Goal: Information Seeking & Learning: Learn about a topic

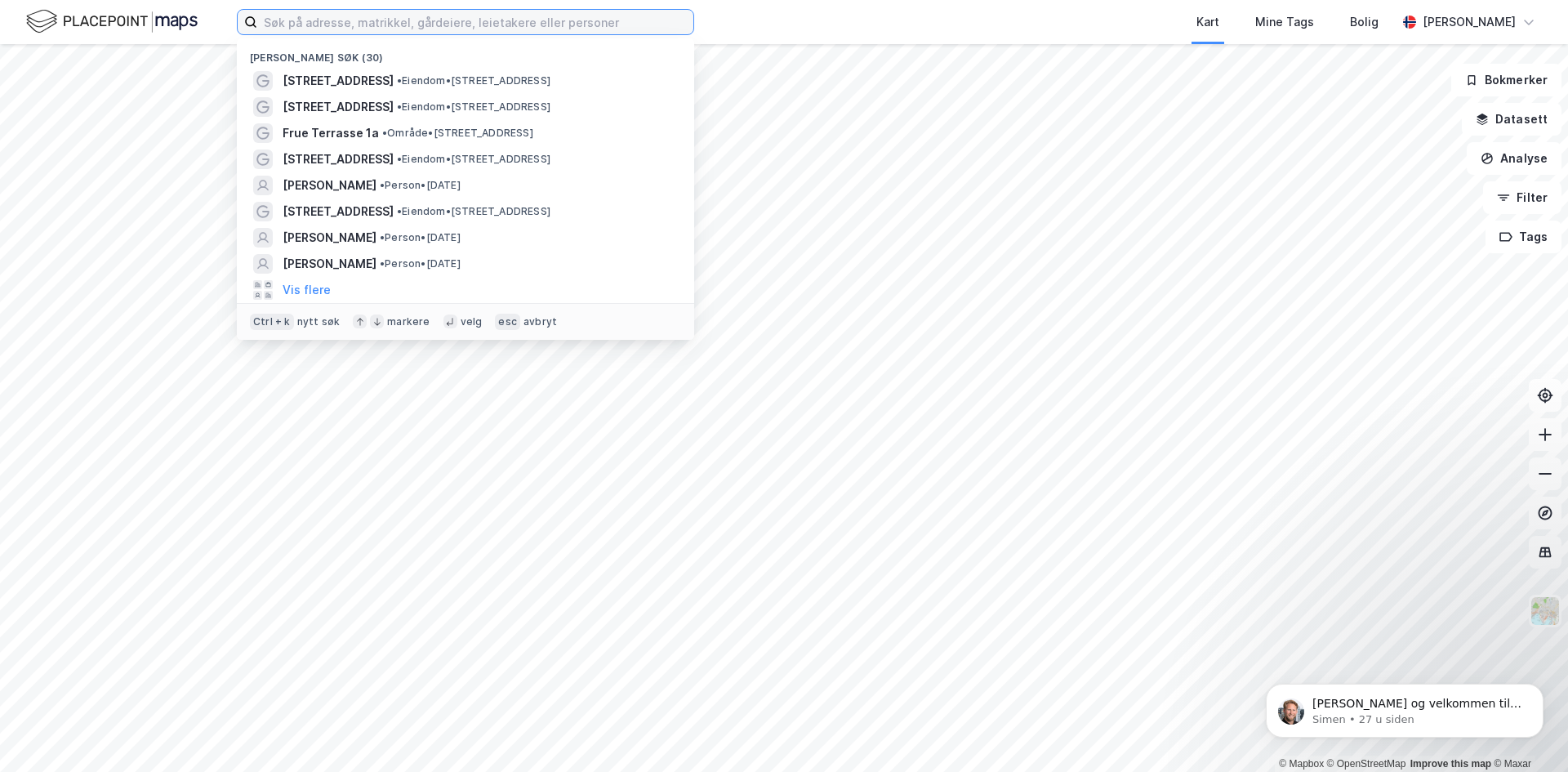
click at [401, 23] on input at bounding box center [475, 21] width 436 height 24
paste input "[PERSON_NAME] vei 5A"
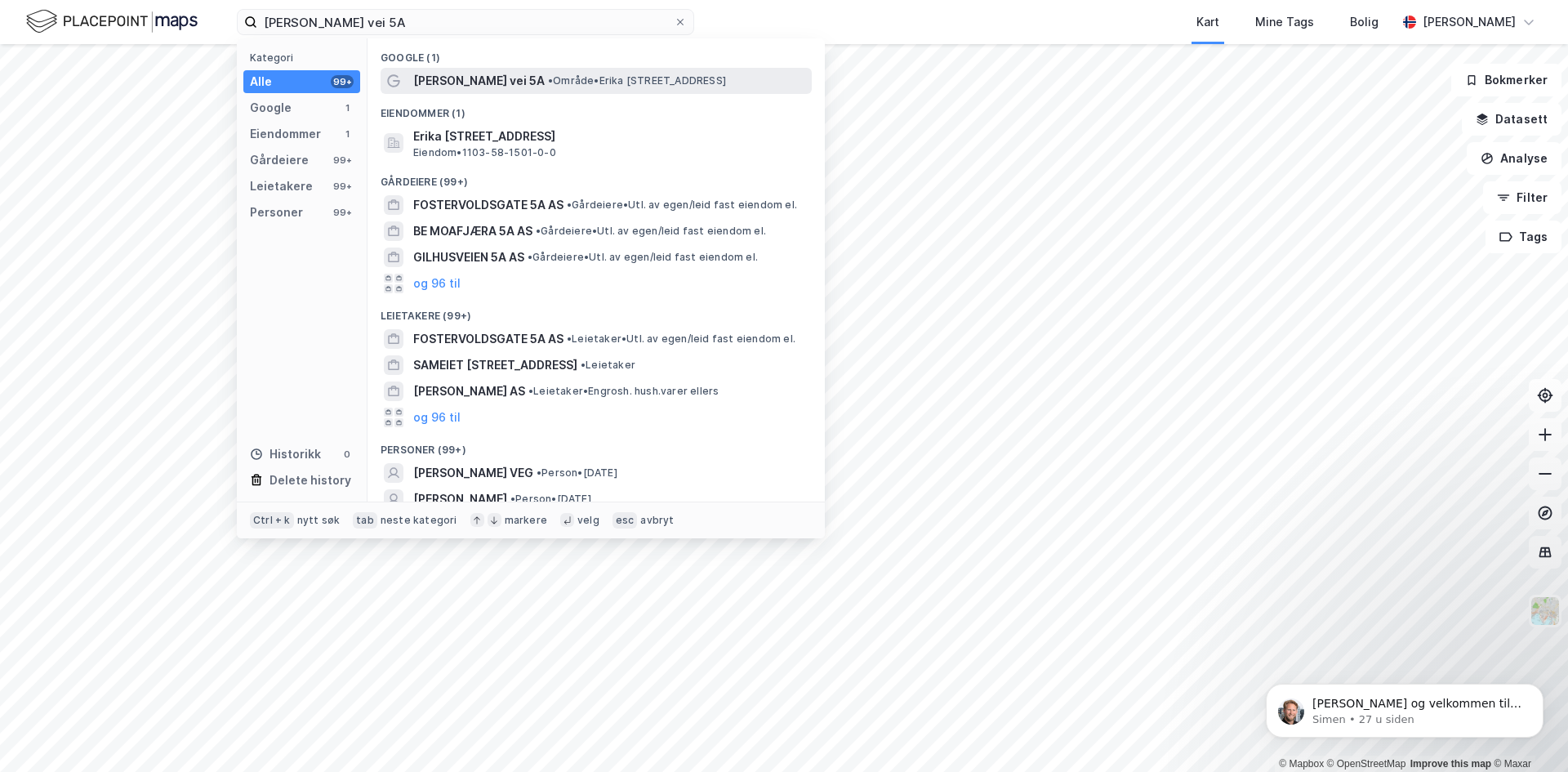
click at [456, 84] on span "[PERSON_NAME] vei 5A" at bounding box center [478, 80] width 132 height 20
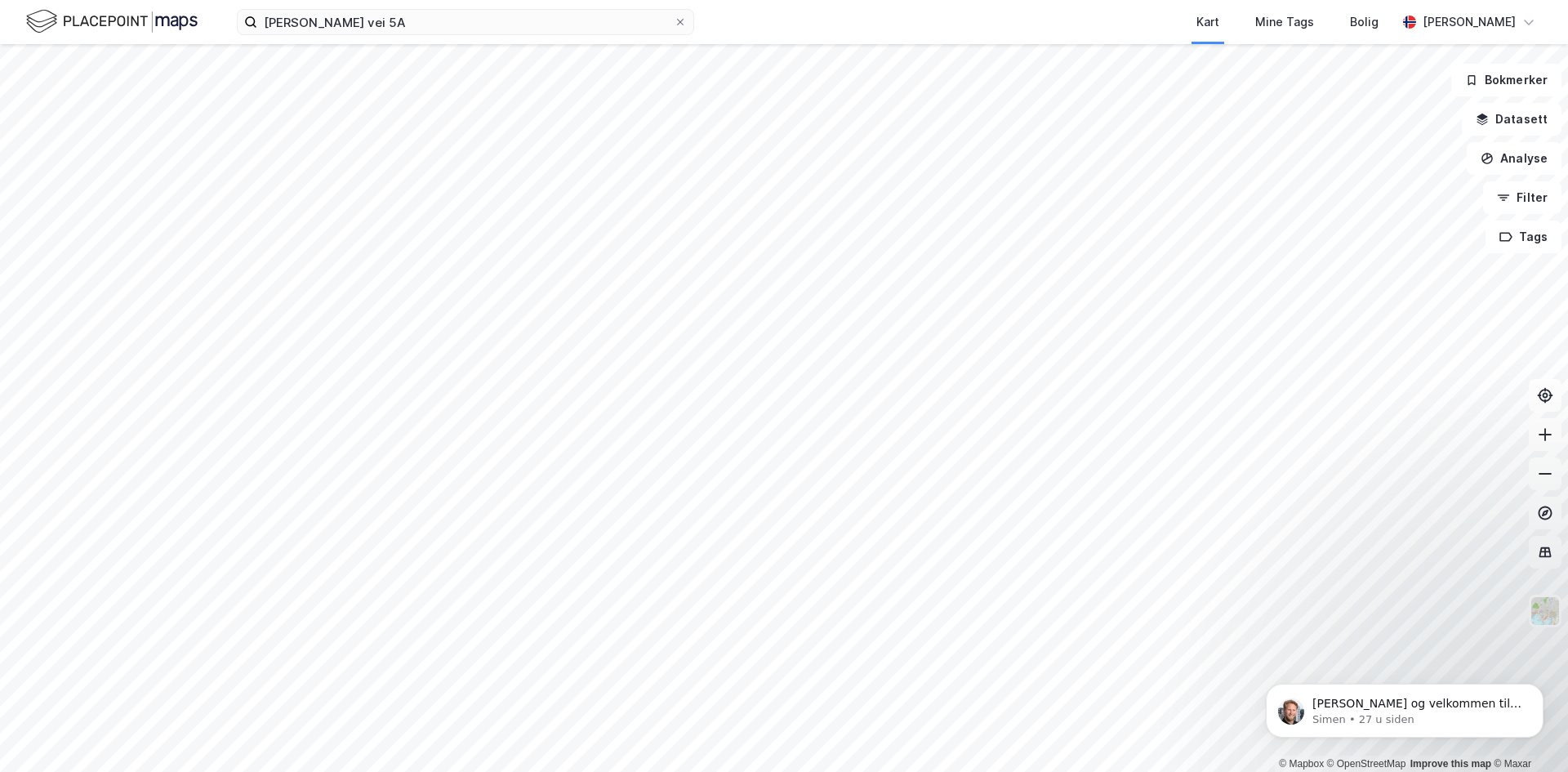
click at [427, 38] on div "[PERSON_NAME] vei 5A Kart Mine Tags Bolig [PERSON_NAME]" at bounding box center [784, 21] width 1568 height 44
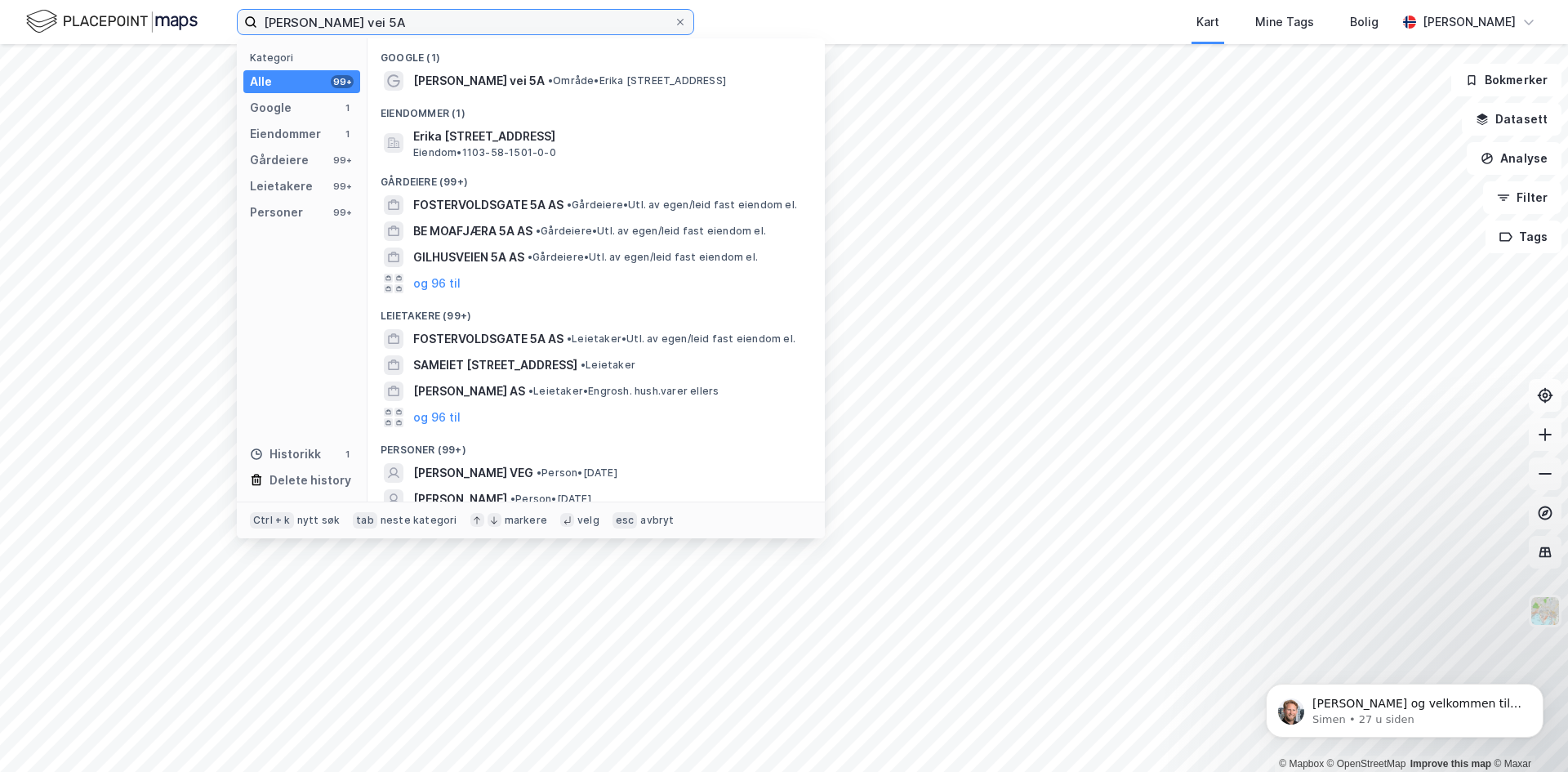
click at [447, 33] on input "[PERSON_NAME] vei 5A" at bounding box center [465, 21] width 417 height 24
type input "Erika [STREET_ADDRESS]"
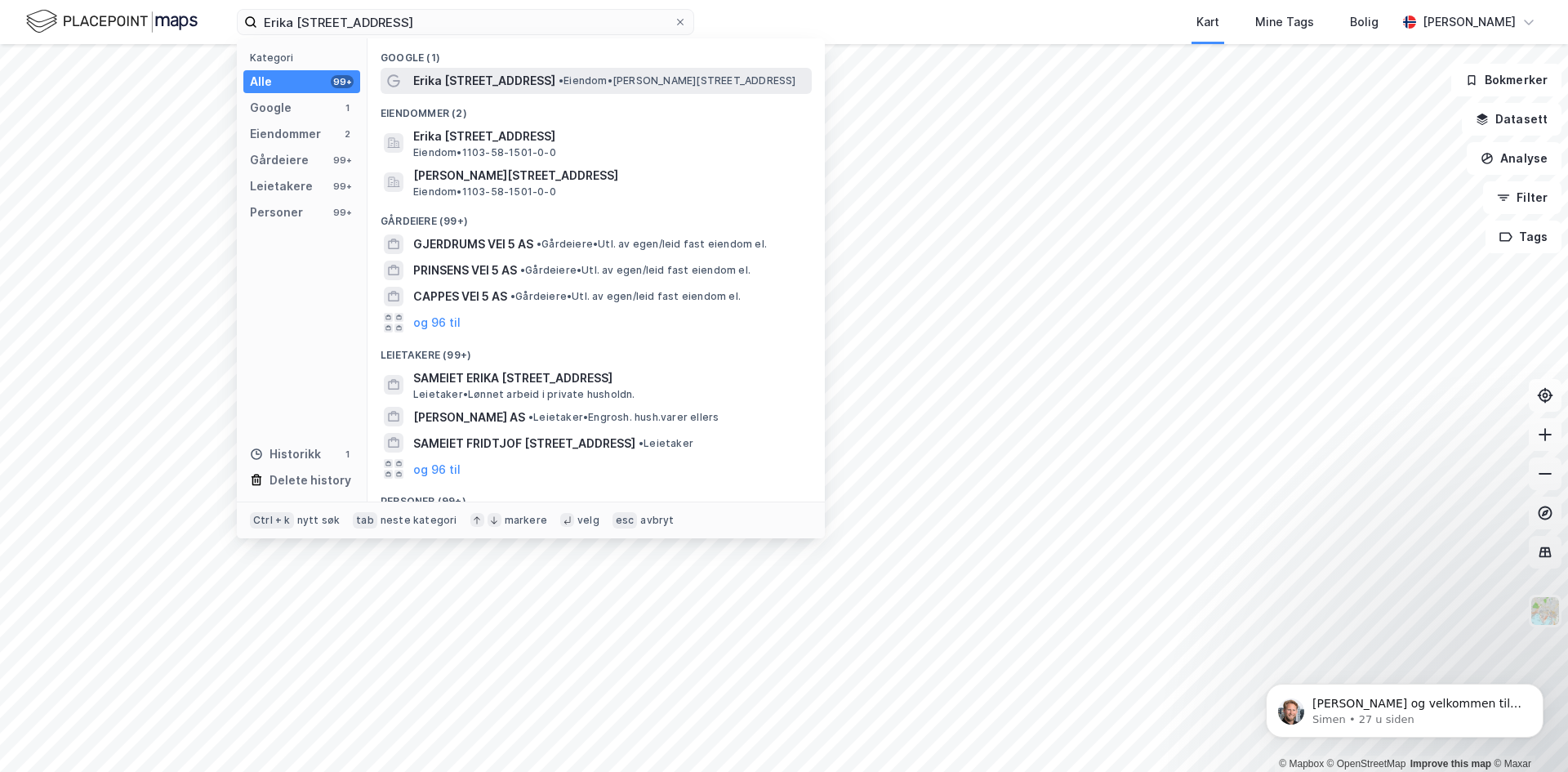
click at [478, 71] on span "Erika [STREET_ADDRESS]" at bounding box center [484, 80] width 142 height 20
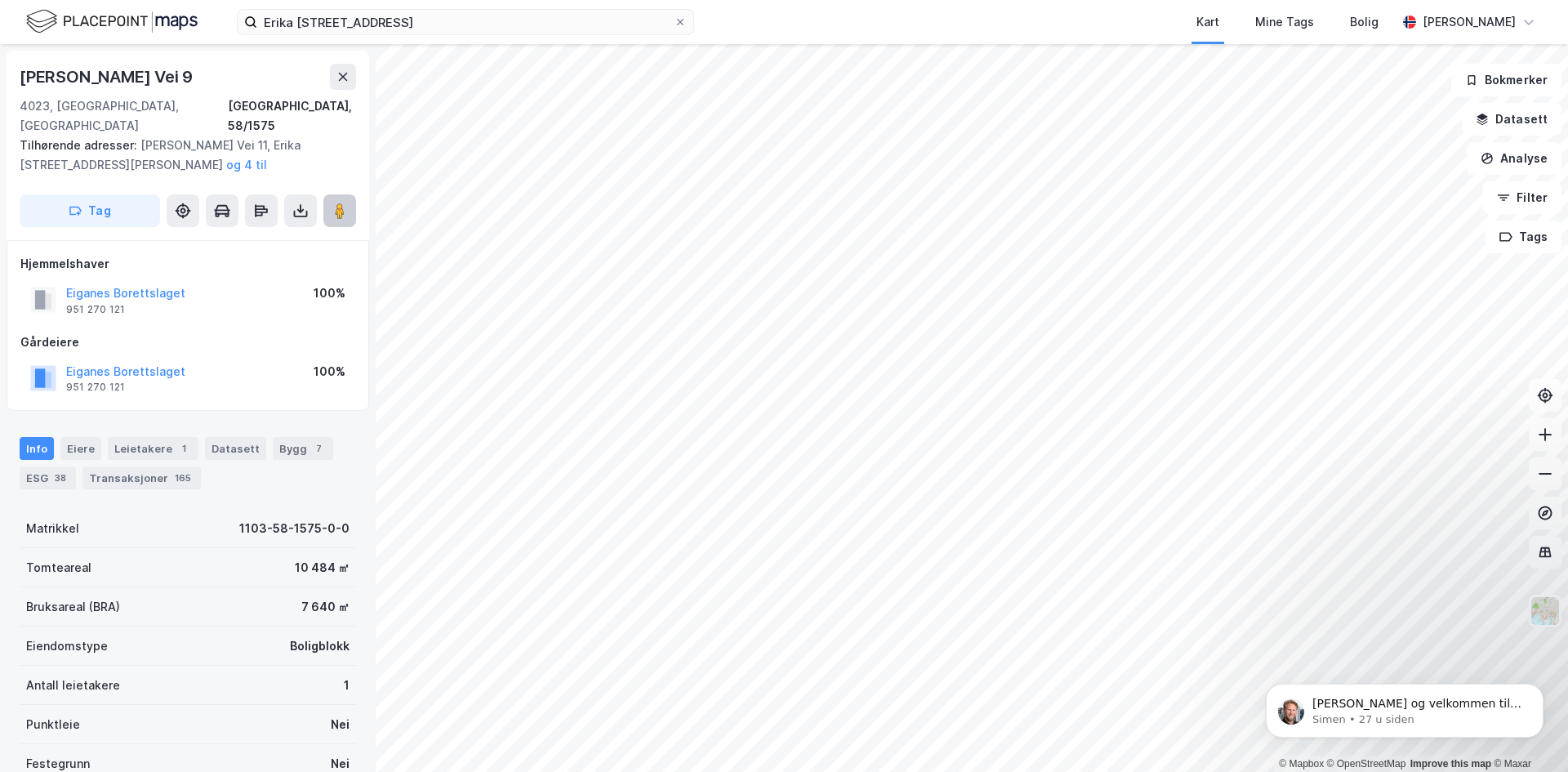
click at [343, 199] on button at bounding box center [339, 210] width 33 height 33
